Goal: Ask a question: Seek information or help from site administrators or community

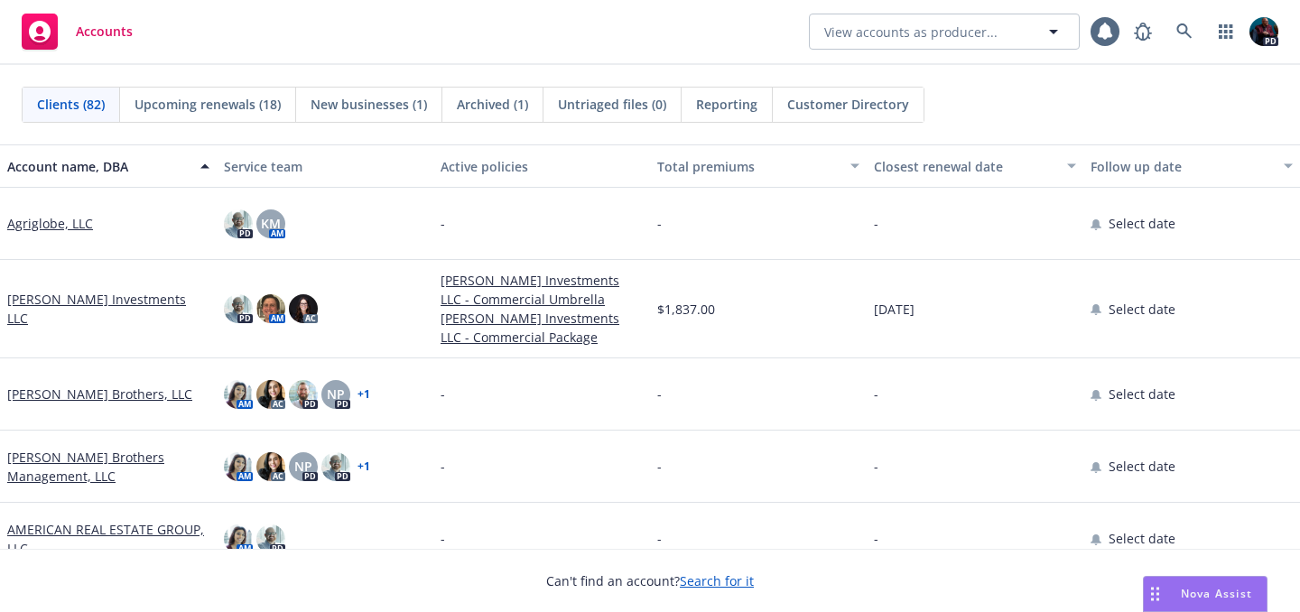
click at [1195, 592] on span "Nova Assist" at bounding box center [1216, 593] width 71 height 15
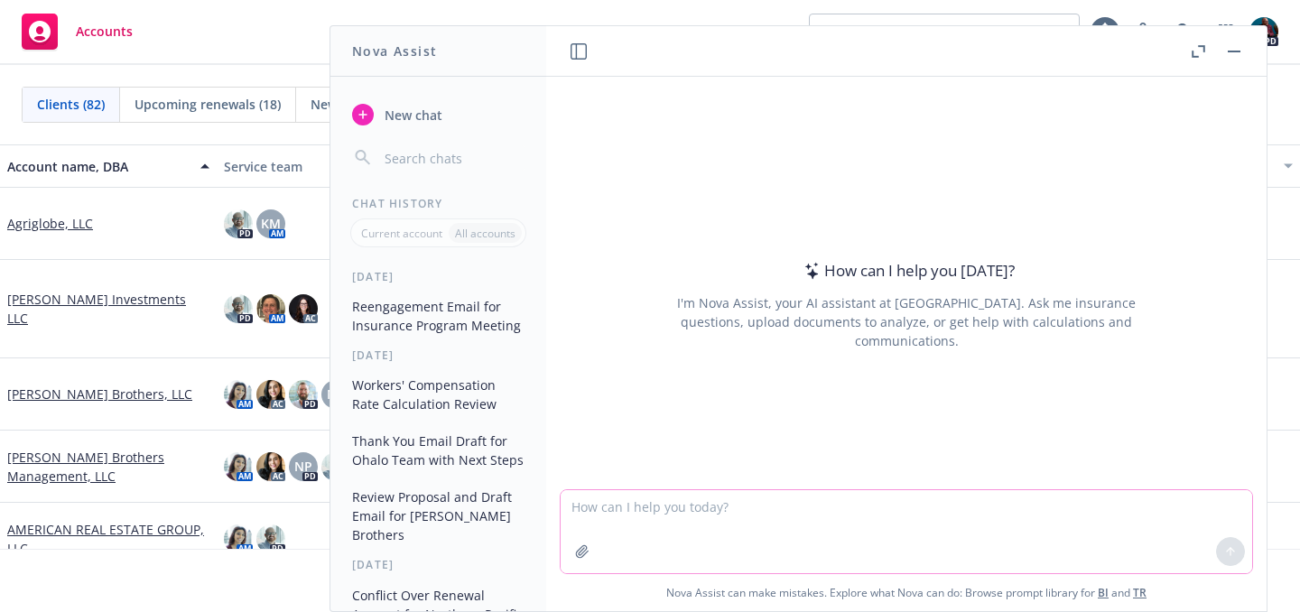
click at [620, 506] on textarea at bounding box center [907, 531] width 692 height 83
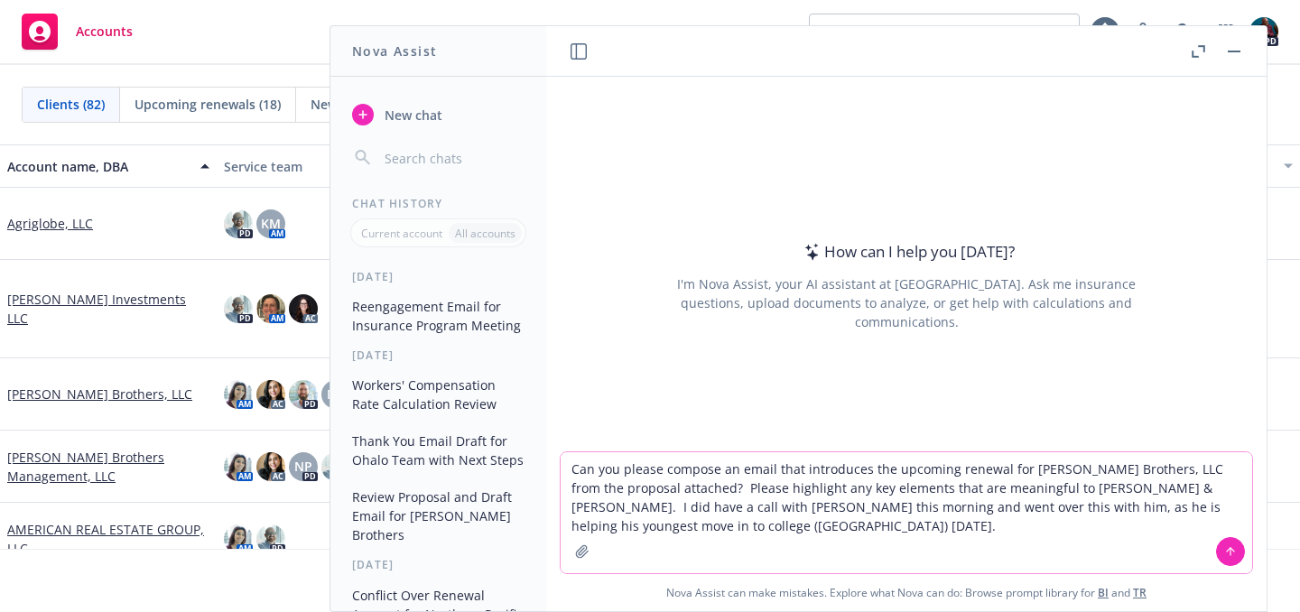
click at [933, 506] on textarea "Can you please compose an email that introduces the upcoming renewal for [PERSO…" at bounding box center [907, 512] width 692 height 121
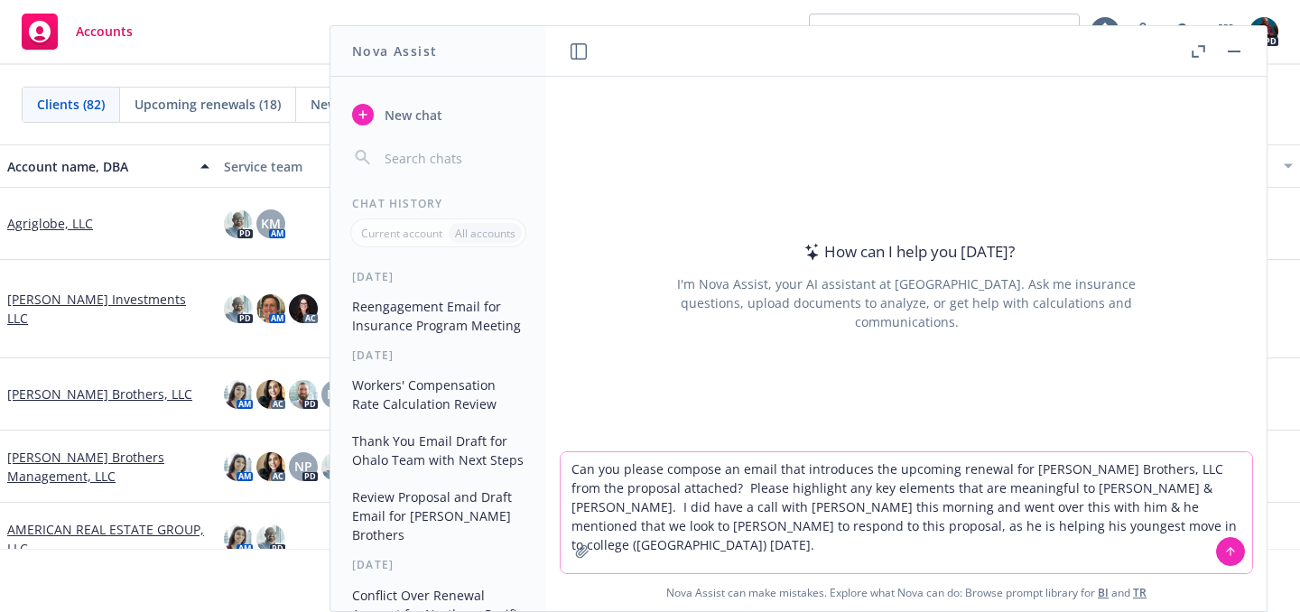
click at [693, 527] on textarea "Can you please compose an email that introduces the upcoming renewal for [PERSO…" at bounding box center [907, 512] width 692 height 121
click at [1163, 504] on textarea "Can you please compose an email that introduces the upcoming renewal for [PERSO…" at bounding box center [907, 512] width 692 height 121
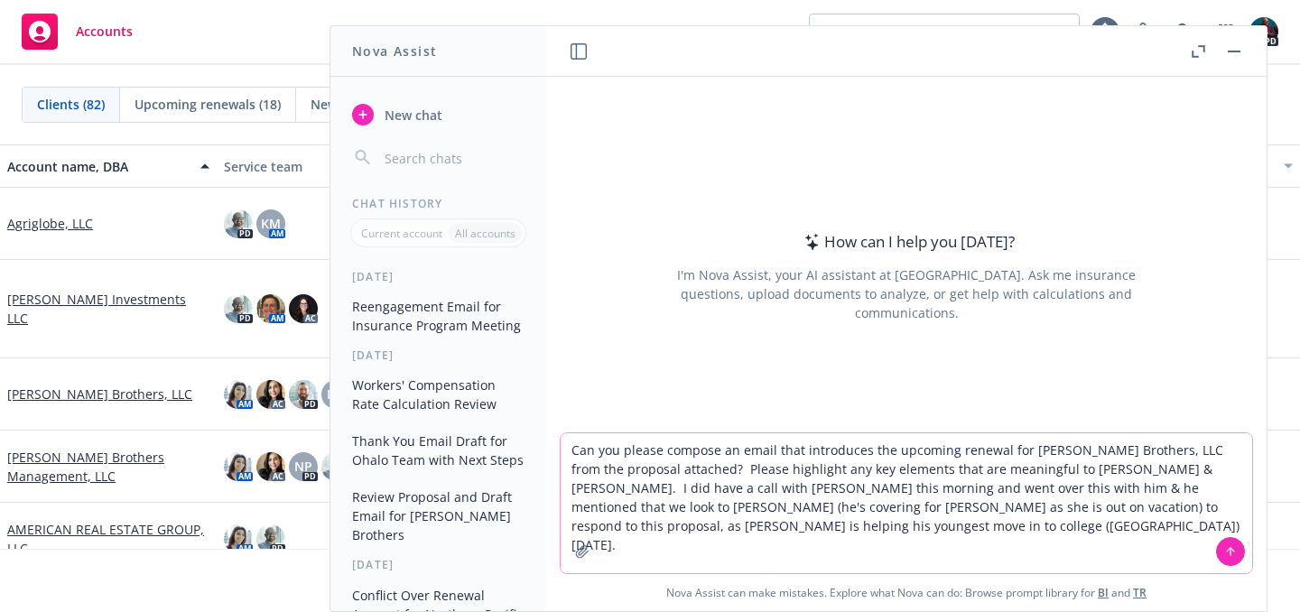
click at [752, 527] on textarea "Can you please compose an email that introduces the upcoming renewal for [PERSO…" at bounding box center [907, 503] width 692 height 140
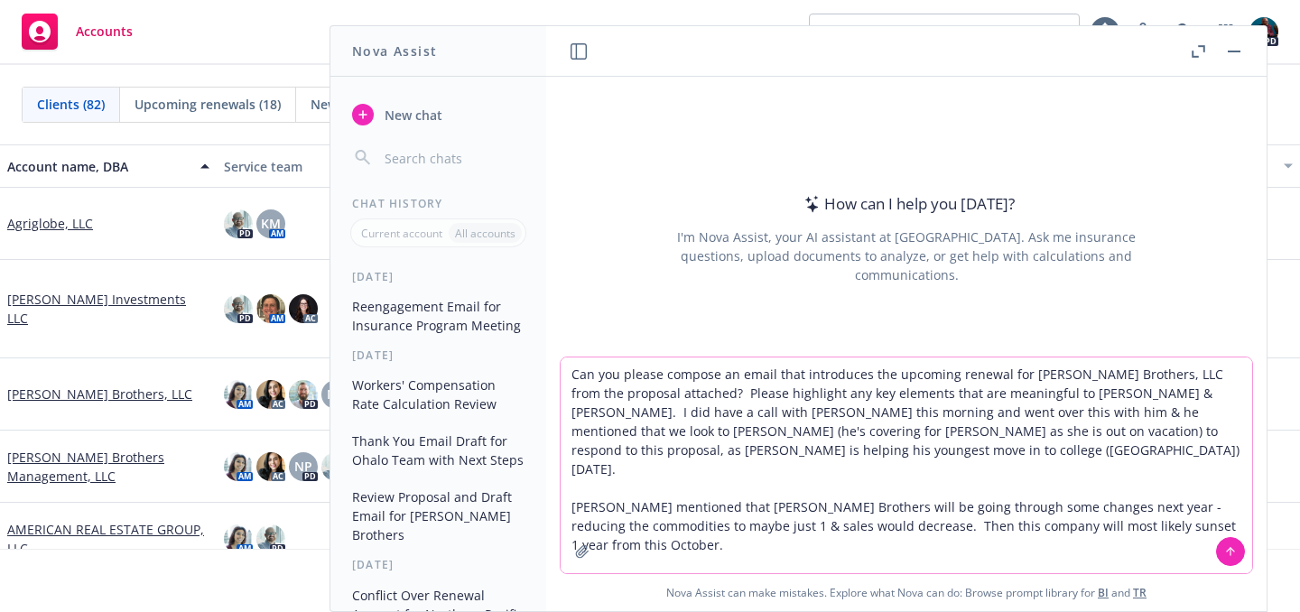
click at [571, 559] on button "button" at bounding box center [582, 551] width 29 height 29
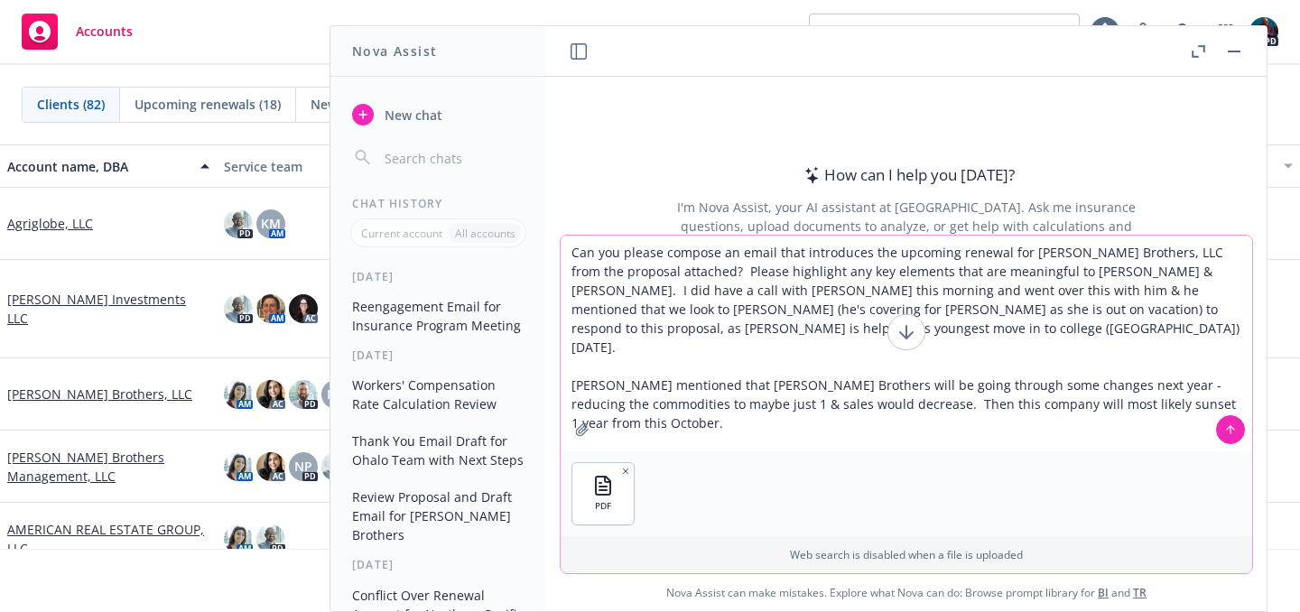
click at [764, 328] on textarea "Can you please compose an email that introduces the upcoming renewal for [PERSO…" at bounding box center [907, 344] width 692 height 216
click at [565, 367] on textarea "Can you please compose an email that introduces the upcoming renewal for [PERSO…" at bounding box center [907, 344] width 692 height 216
click at [622, 400] on textarea "Can you please compose an email that introduces the upcoming renewal for [PERSO…" at bounding box center [907, 344] width 692 height 216
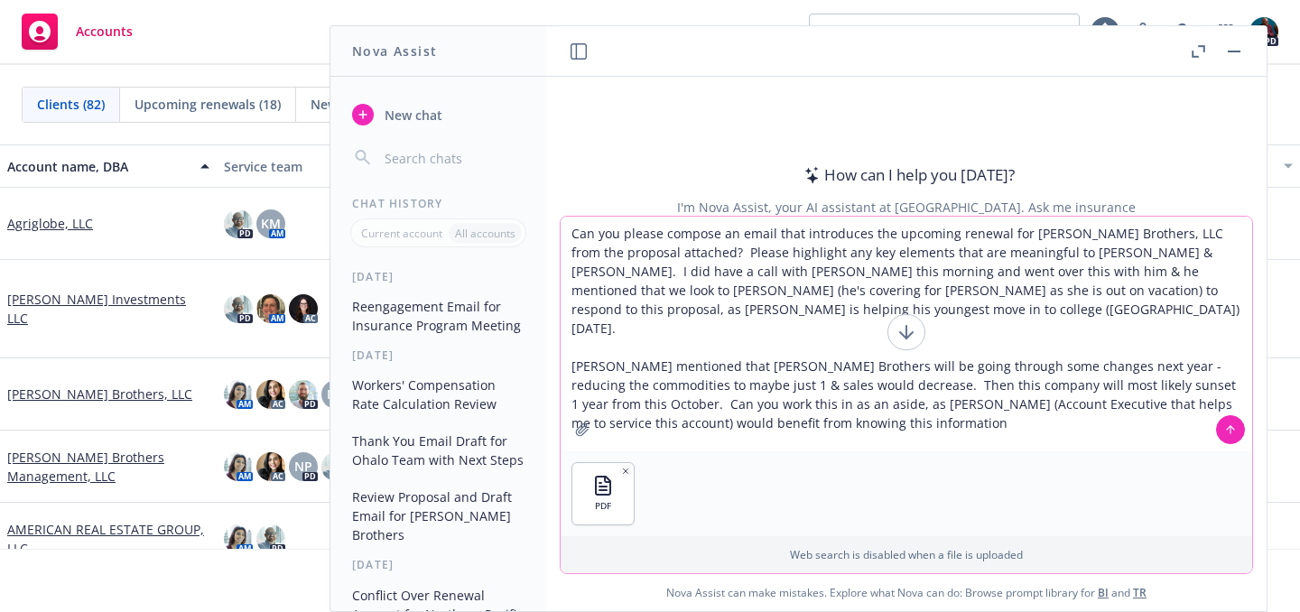
type textarea "Can you please compose an email that introduces the upcoming renewal for [PERSO…"
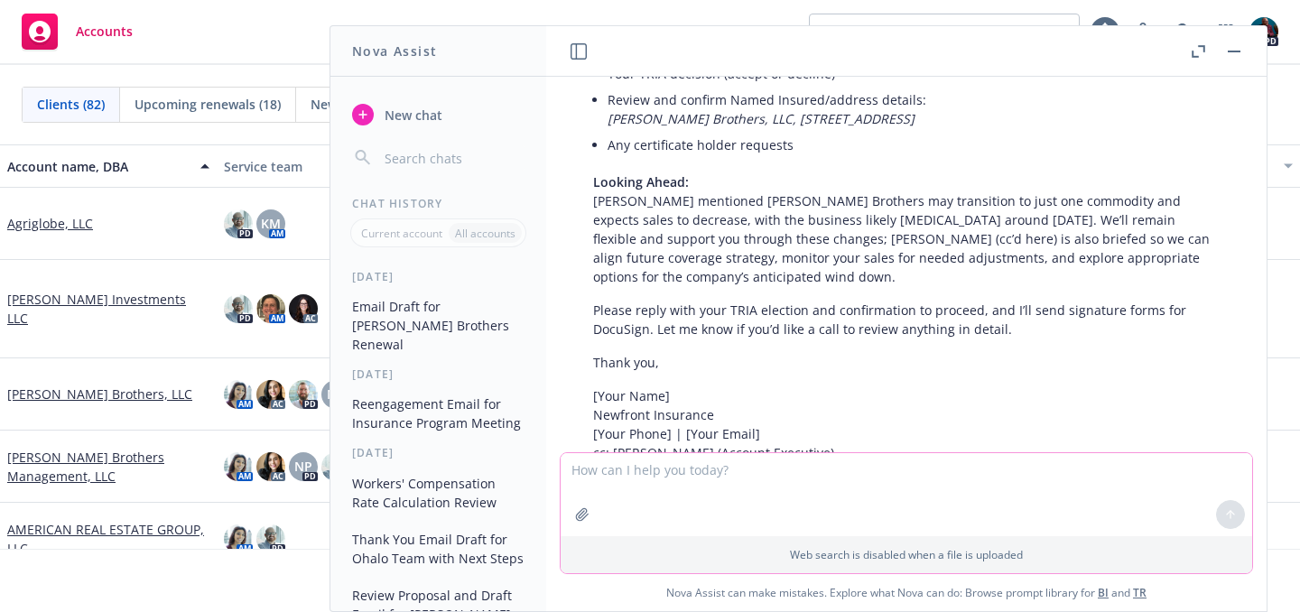
scroll to position [1335, 0]
